Goal: Navigation & Orientation: Find specific page/section

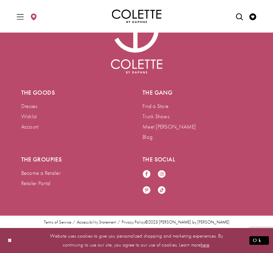
scroll to position [261, 0]
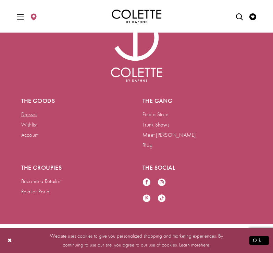
click at [29, 113] on link "Dresses" at bounding box center [29, 114] width 16 height 7
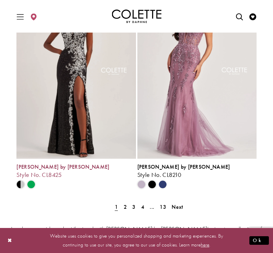
scroll to position [1360, 0]
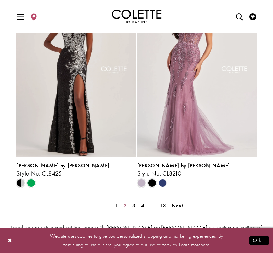
click at [125, 206] on span "2" at bounding box center [125, 205] width 3 height 7
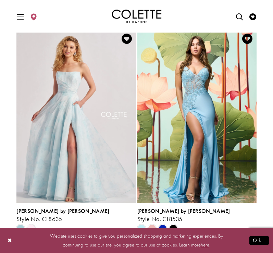
scroll to position [901, 0]
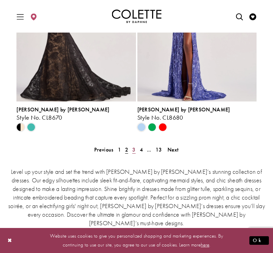
click at [134, 149] on span "3" at bounding box center [133, 149] width 3 height 7
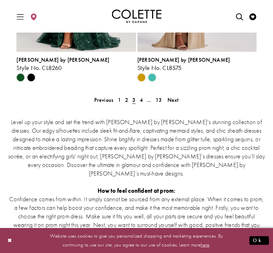
scroll to position [1440, 0]
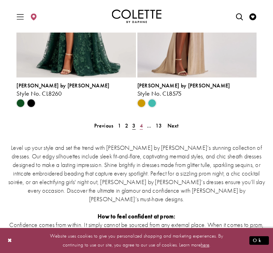
click at [143, 124] on span "4" at bounding box center [141, 125] width 3 height 7
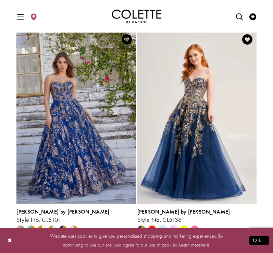
scroll to position [1109, 0]
